Goal: Information Seeking & Learning: Check status

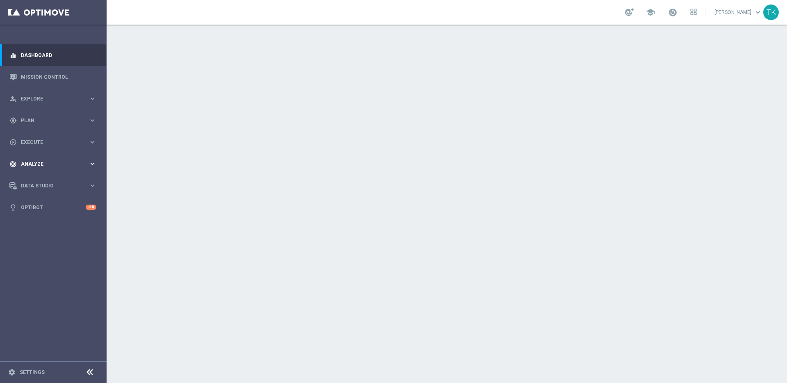
click at [86, 165] on span "Analyze" at bounding box center [55, 164] width 68 height 5
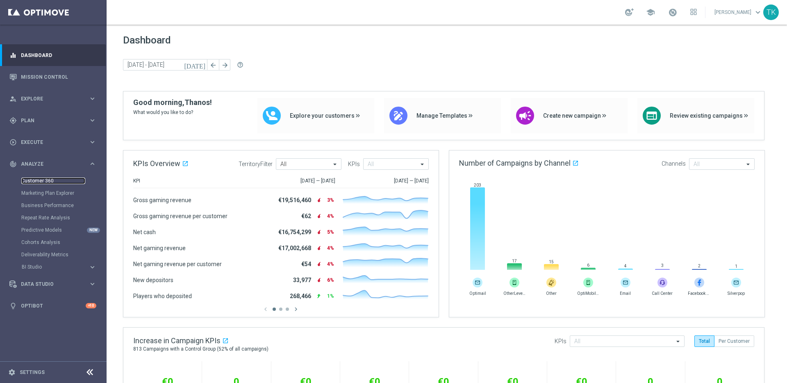
click at [38, 181] on link "Customer 360" at bounding box center [53, 181] width 64 height 7
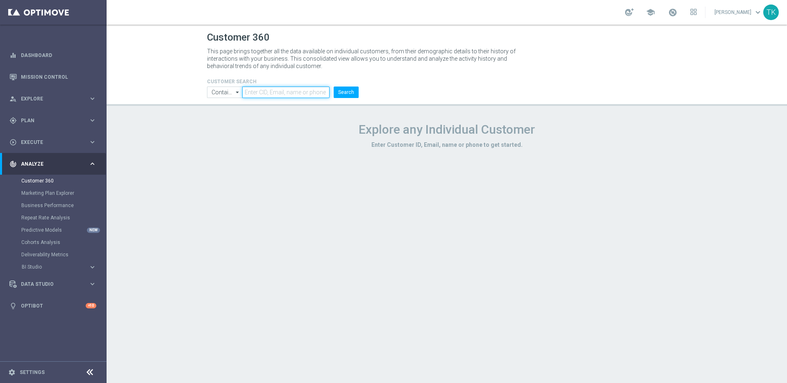
click at [281, 93] on input "text" at bounding box center [285, 92] width 87 height 11
paste input "1581173"
drag, startPoint x: 346, startPoint y: 90, endPoint x: 353, endPoint y: 89, distance: 6.6
click at [346, 90] on button "Search" at bounding box center [346, 92] width 25 height 11
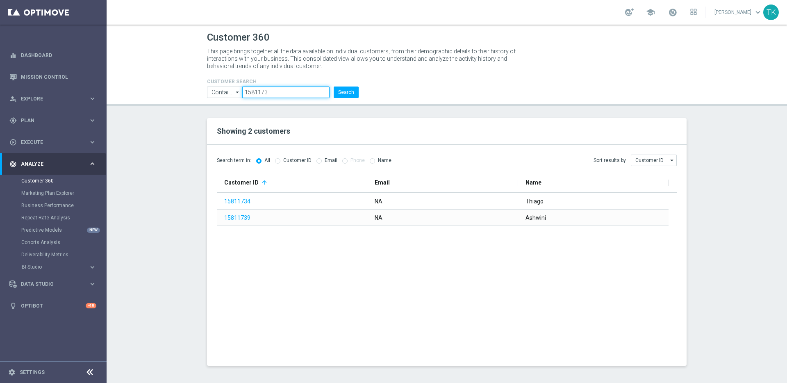
click at [283, 95] on input "1581173" at bounding box center [285, 92] width 87 height 11
paste input "22536394"
type input "225363943"
click at [353, 94] on button "Search" at bounding box center [346, 92] width 25 height 11
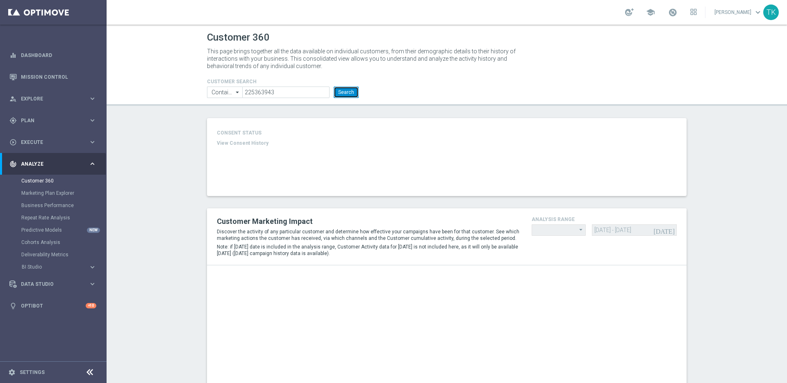
type input "Last 30 days"
type input "Deposit Amount"
type input "Last 30 days"
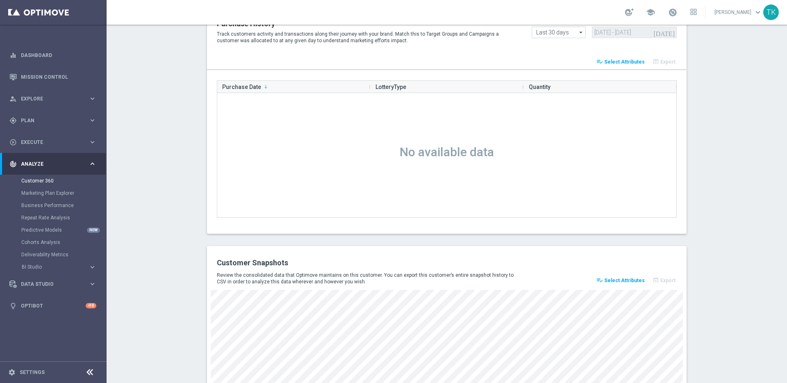
scroll to position [882, 0]
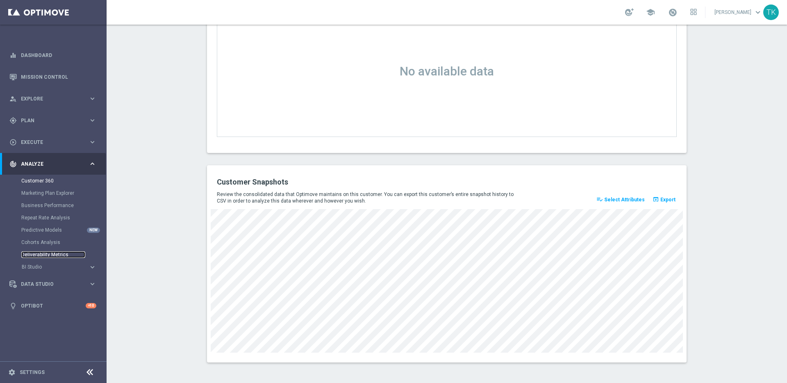
click at [48, 253] on link "Deliverability Metrics" at bounding box center [53, 254] width 64 height 7
